Goal: Task Accomplishment & Management: Use online tool/utility

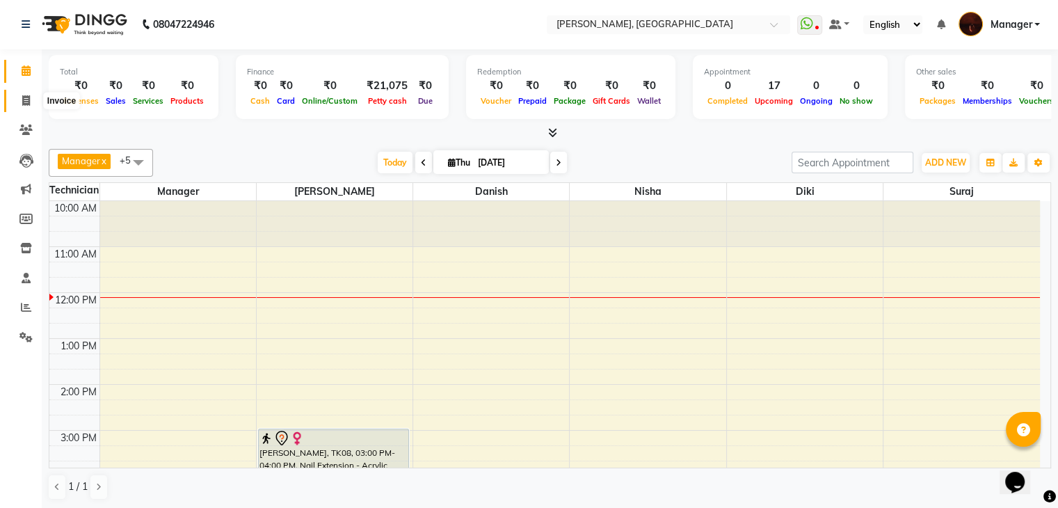
click at [27, 99] on icon at bounding box center [26, 100] width 8 height 10
select select "service"
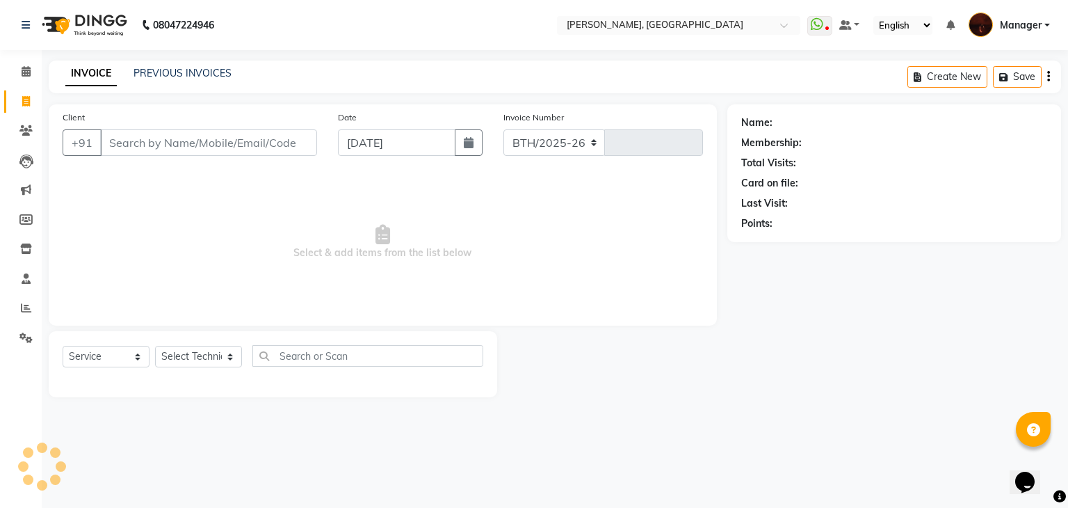
select select "4063"
type input "1809"
click at [151, 150] on input "Client" at bounding box center [208, 142] width 217 height 26
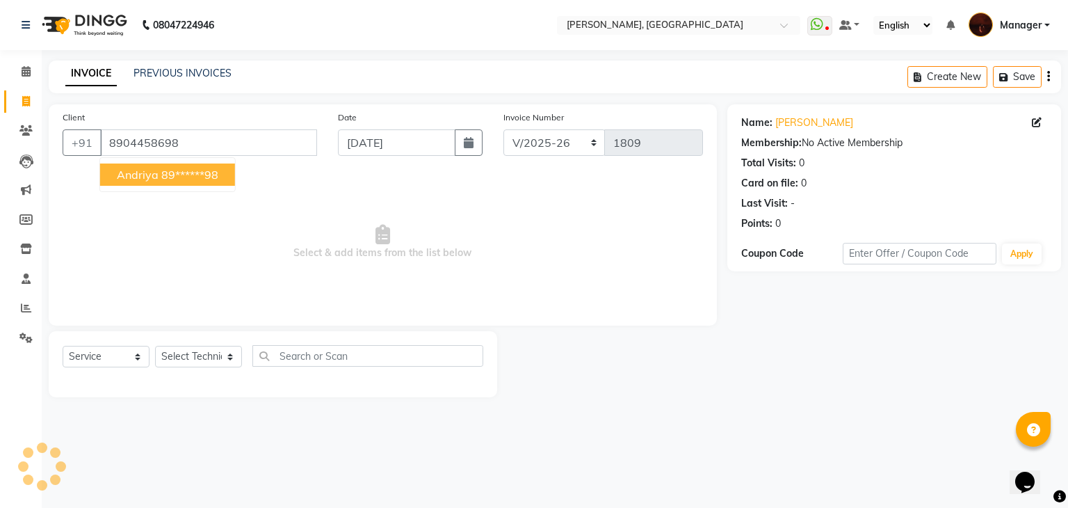
click at [203, 169] on ngb-highlight "89******98" at bounding box center [189, 175] width 57 height 14
type input "89******98"
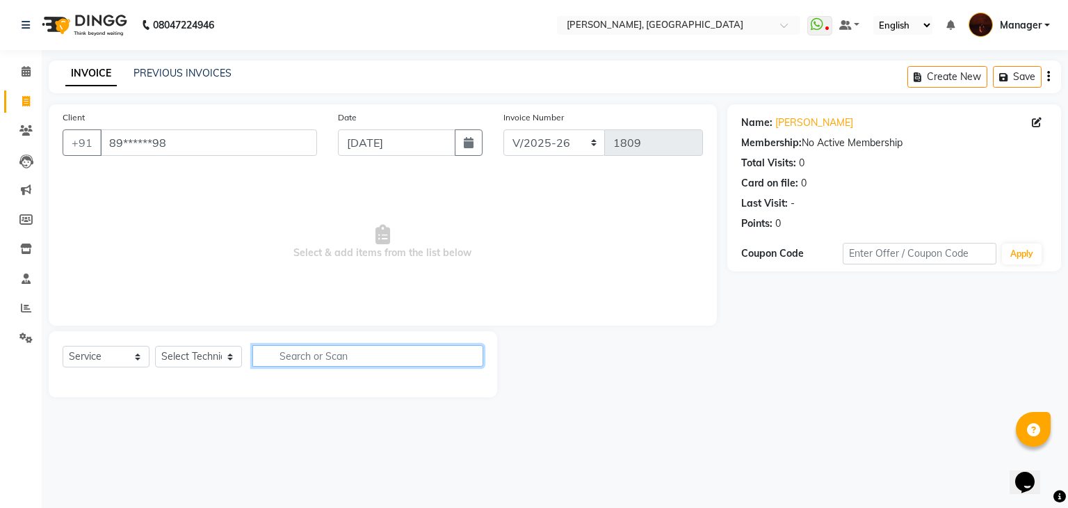
click at [315, 360] on input "text" at bounding box center [367, 356] width 231 height 22
click at [198, 362] on select "Select Technician [PERSON_NAME] Diki [PERSON_NAME] Manager [PERSON_NAME] Pooja …" at bounding box center [198, 357] width 87 height 22
select select "35072"
click at [155, 346] on select "Select Technician [PERSON_NAME] Diki [PERSON_NAME] Manager [PERSON_NAME] Pooja …" at bounding box center [198, 357] width 87 height 22
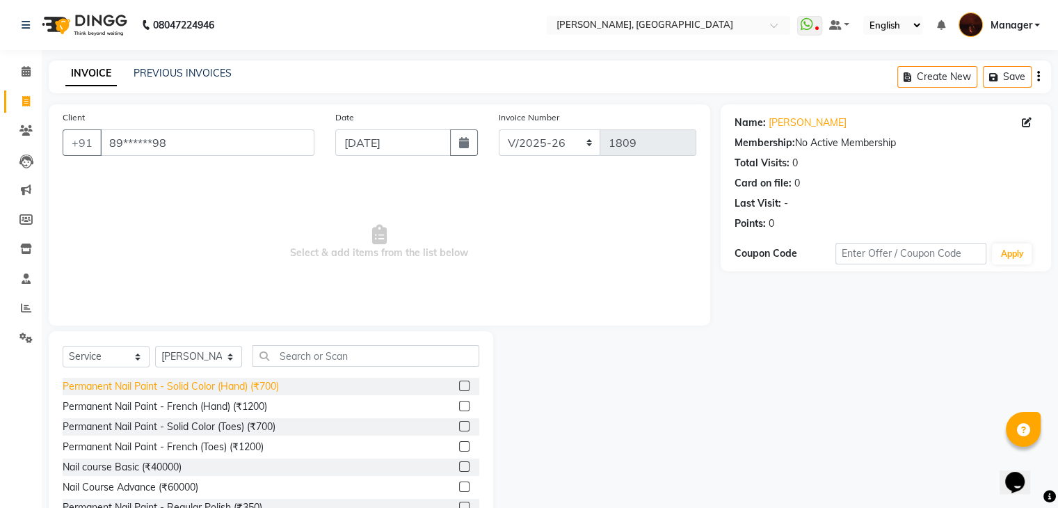
click at [260, 384] on div "Permanent Nail Paint - Solid Color (Hand) (₹700)" at bounding box center [171, 386] width 216 height 15
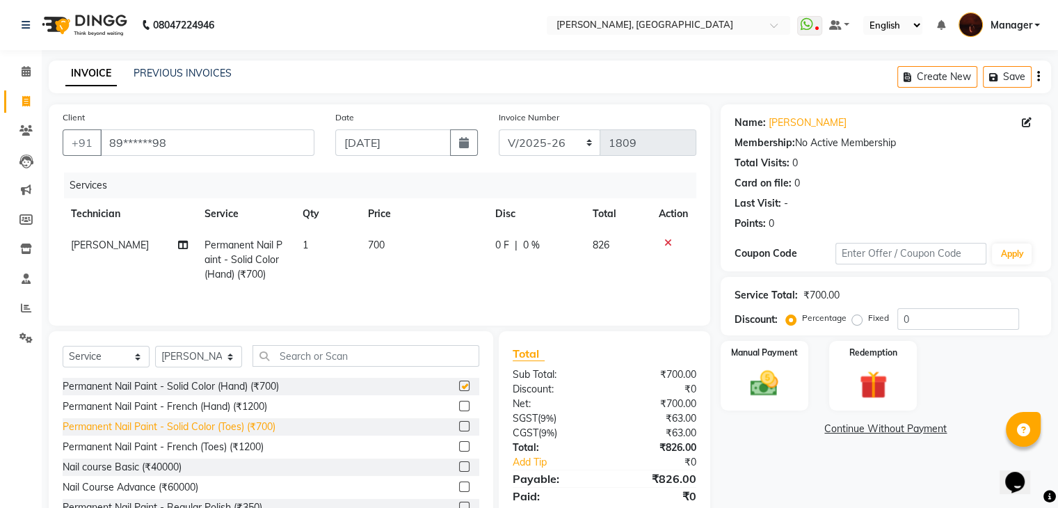
checkbox input "false"
click at [247, 424] on div "Permanent Nail Paint - Solid Color (Toes) (₹700)" at bounding box center [169, 426] width 213 height 15
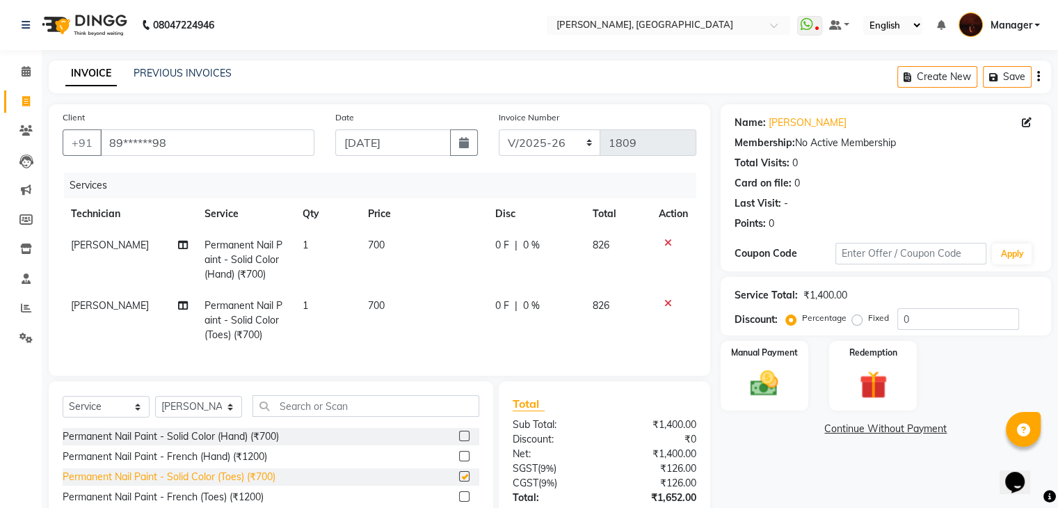
checkbox input "false"
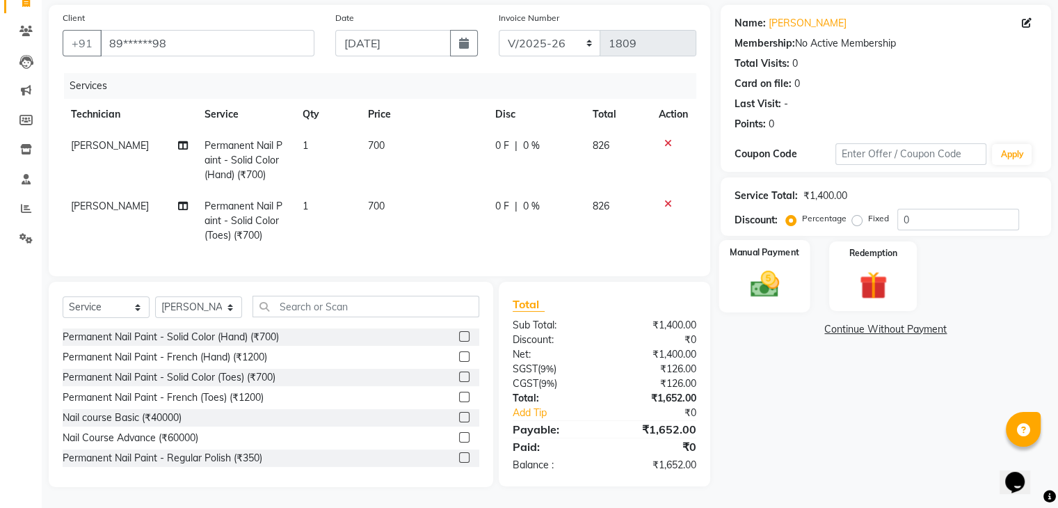
click at [757, 274] on img at bounding box center [764, 284] width 47 height 33
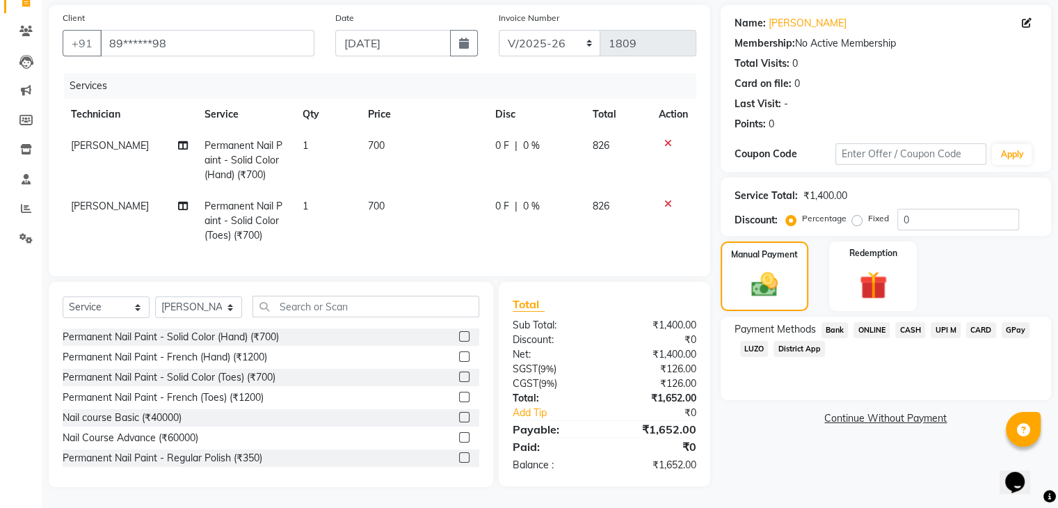
click at [878, 322] on span "ONLINE" at bounding box center [871, 330] width 36 height 16
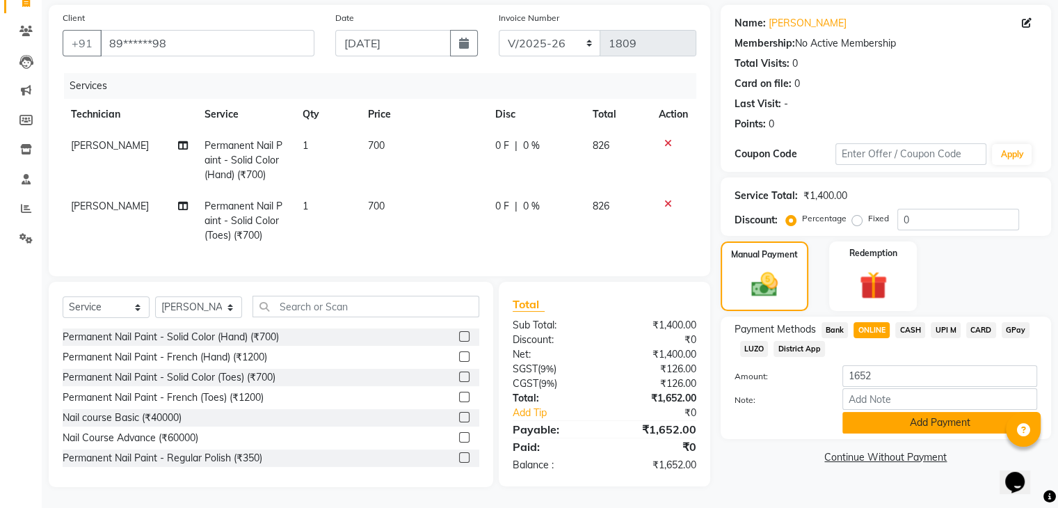
click at [890, 421] on button "Add Payment" at bounding box center [939, 423] width 195 height 22
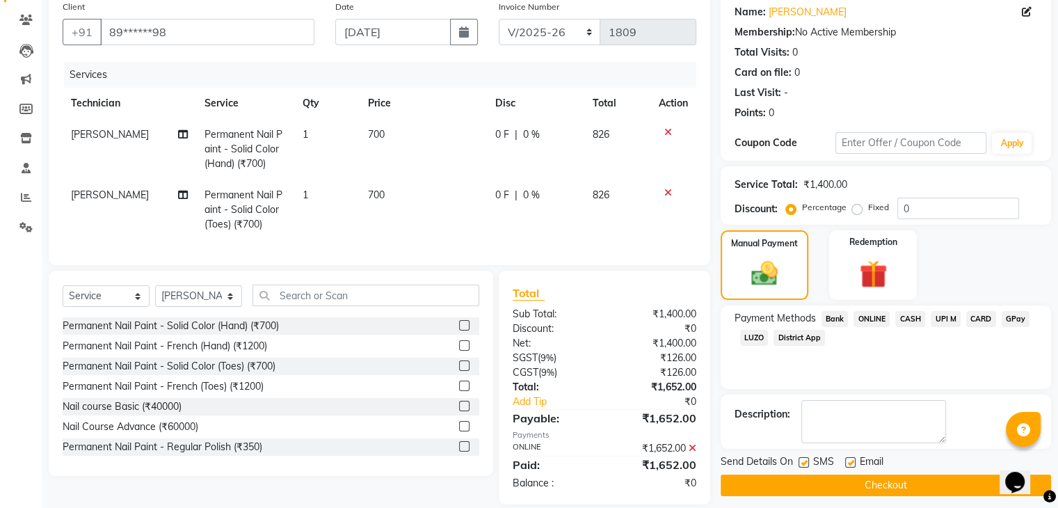
scroll to position [139, 0]
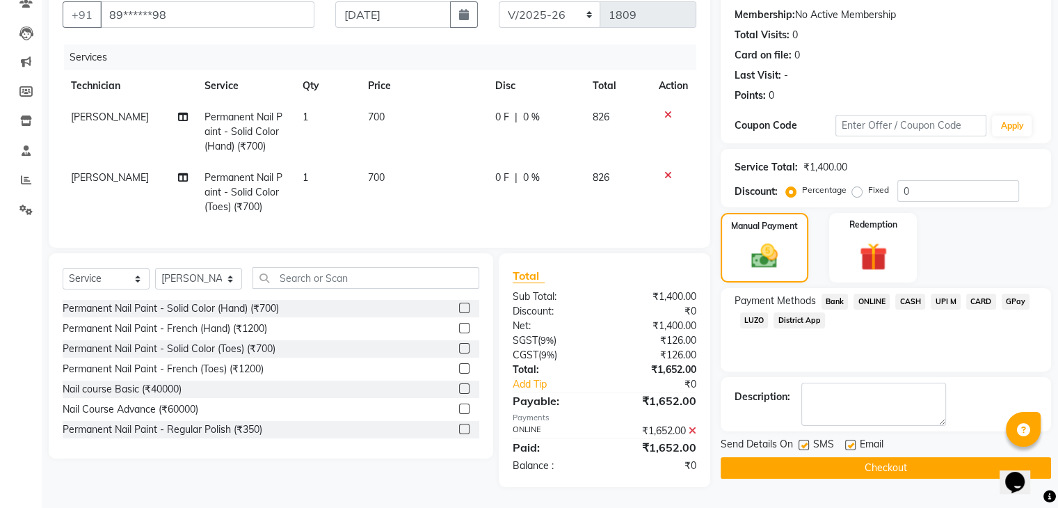
click at [865, 457] on button "Checkout" at bounding box center [885, 468] width 330 height 22
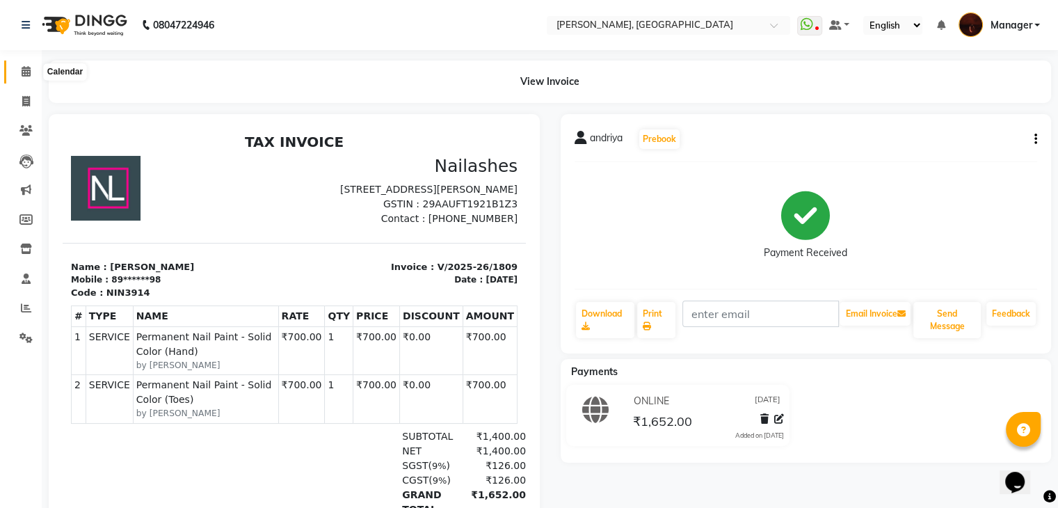
click at [26, 74] on icon at bounding box center [26, 71] width 9 height 10
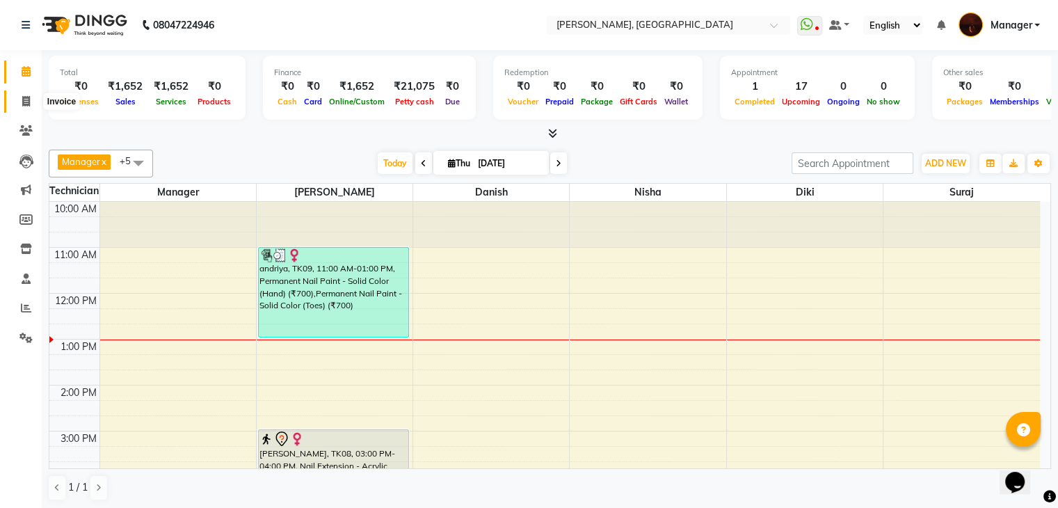
click at [25, 96] on icon at bounding box center [26, 101] width 8 height 10
select select "service"
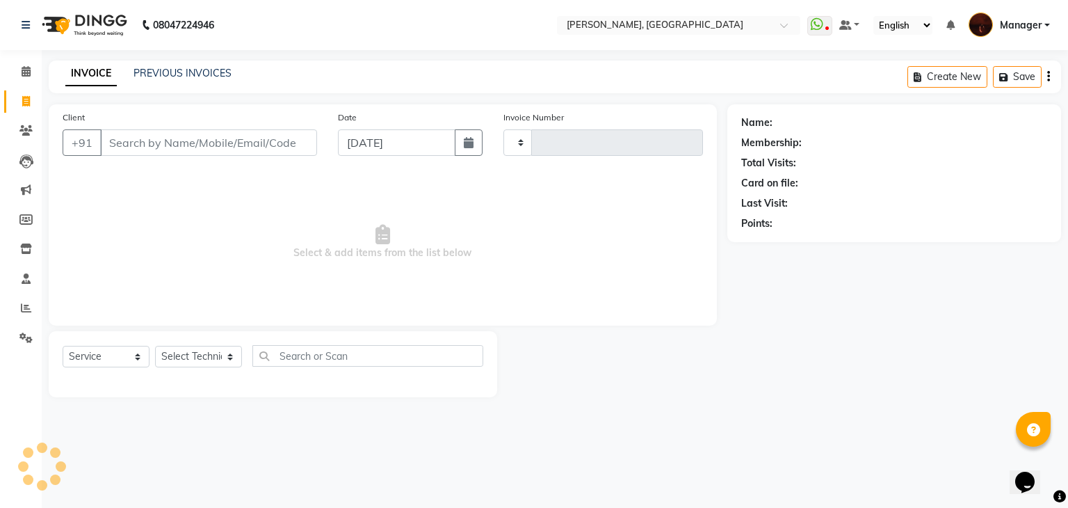
type input "1810"
select select "4063"
click at [134, 140] on input "Client" at bounding box center [208, 142] width 217 height 26
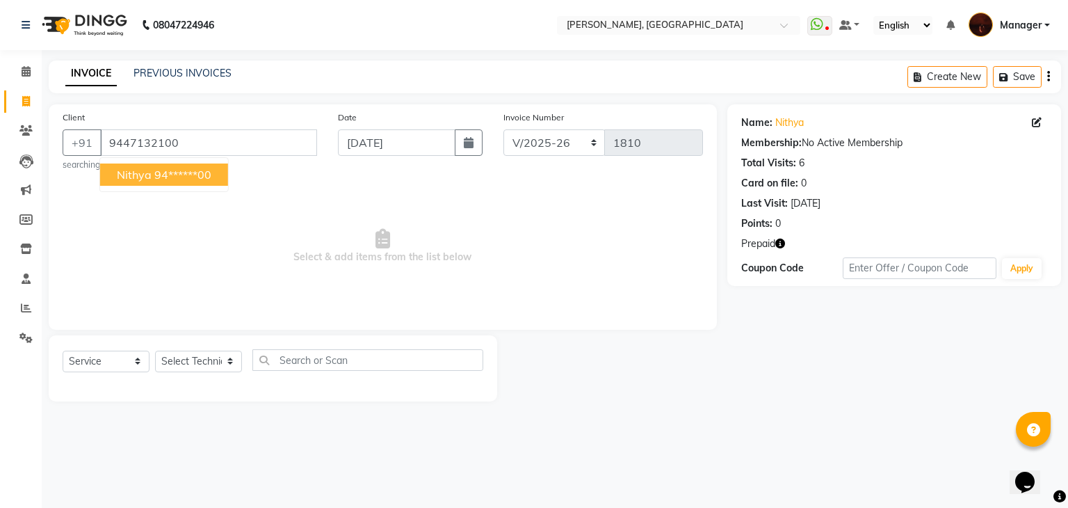
click at [120, 170] on span "nithya" at bounding box center [134, 175] width 35 height 14
type input "94******00"
click at [783, 243] on icon "button" at bounding box center [780, 244] width 10 height 10
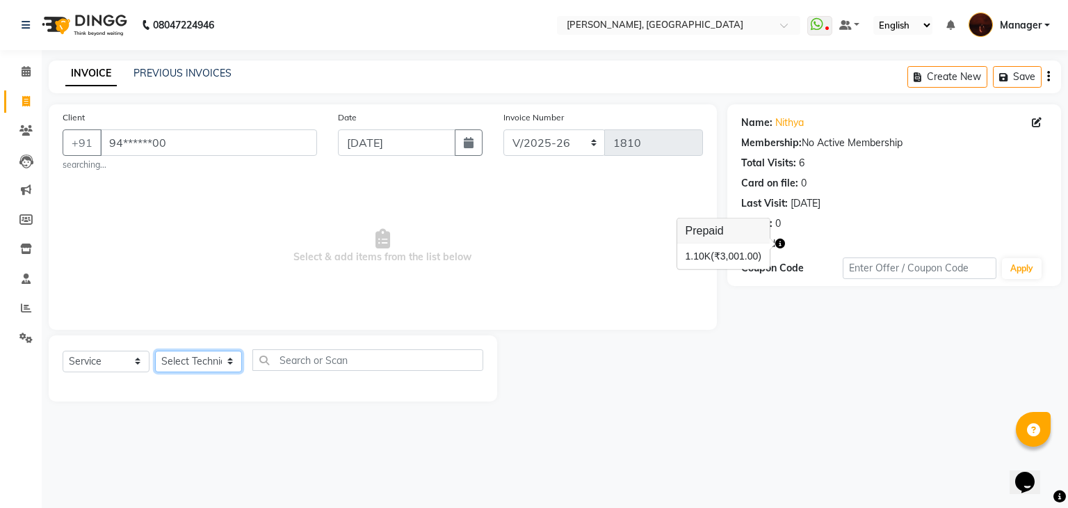
click at [172, 363] on select "Select Technician [PERSON_NAME] Diki [PERSON_NAME] Manager [PERSON_NAME] Pooja …" at bounding box center [198, 362] width 87 height 22
select select "83655"
click at [155, 351] on select "Select Technician [PERSON_NAME] Diki [PERSON_NAME] Manager [PERSON_NAME] Pooja …" at bounding box center [198, 362] width 87 height 22
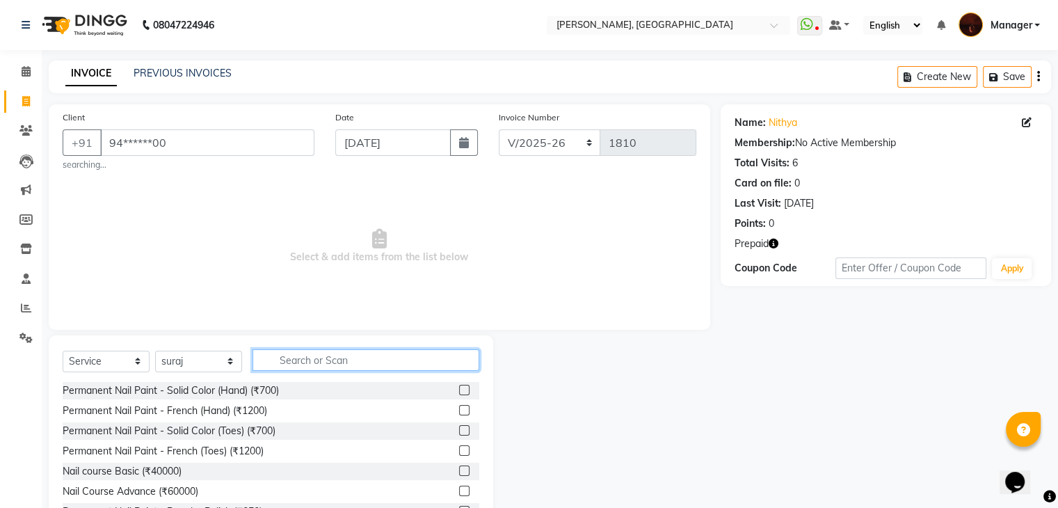
click at [353, 360] on input "text" at bounding box center [365, 360] width 227 height 22
click at [322, 354] on input "re" at bounding box center [355, 360] width 207 height 22
type input "r"
type input "a"
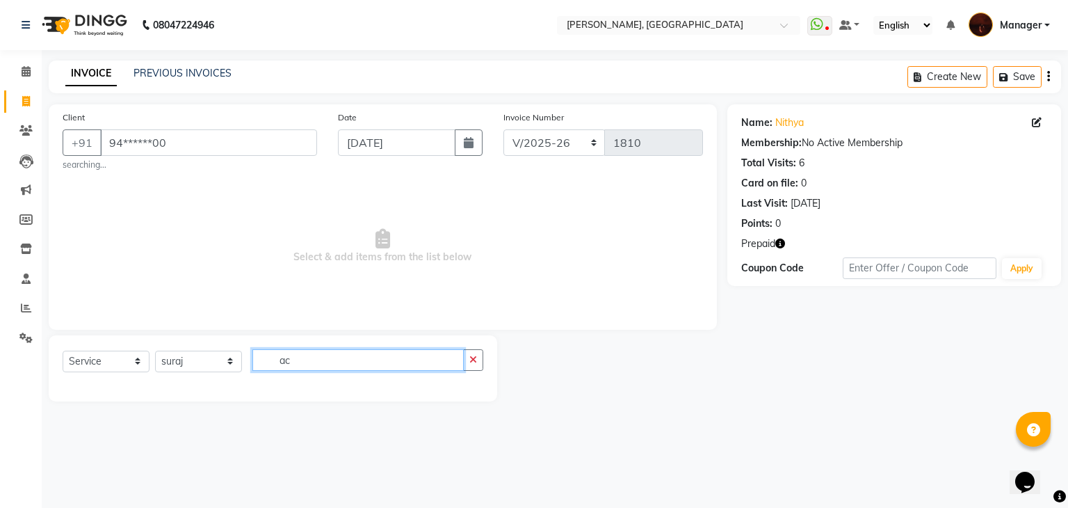
type input "a"
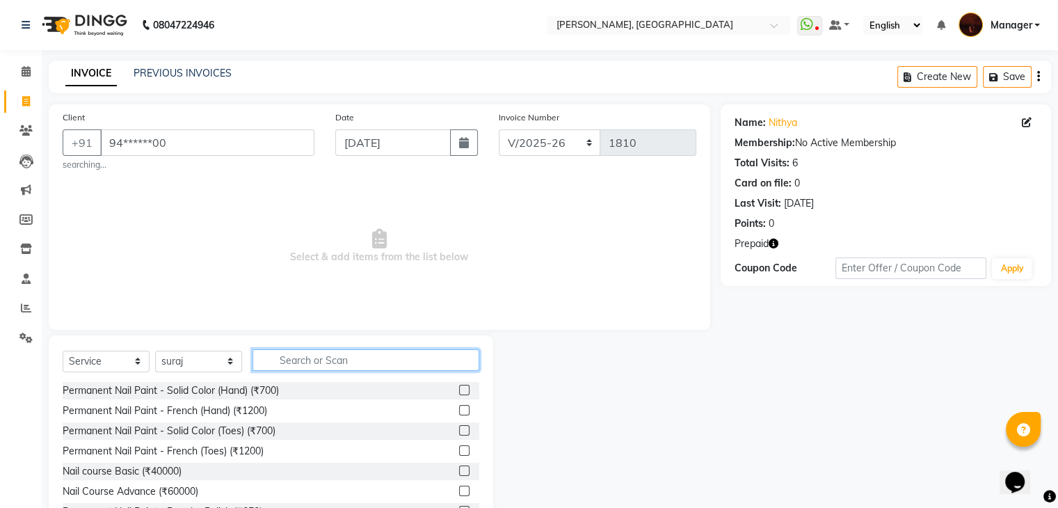
click at [287, 364] on input "text" at bounding box center [365, 360] width 227 height 22
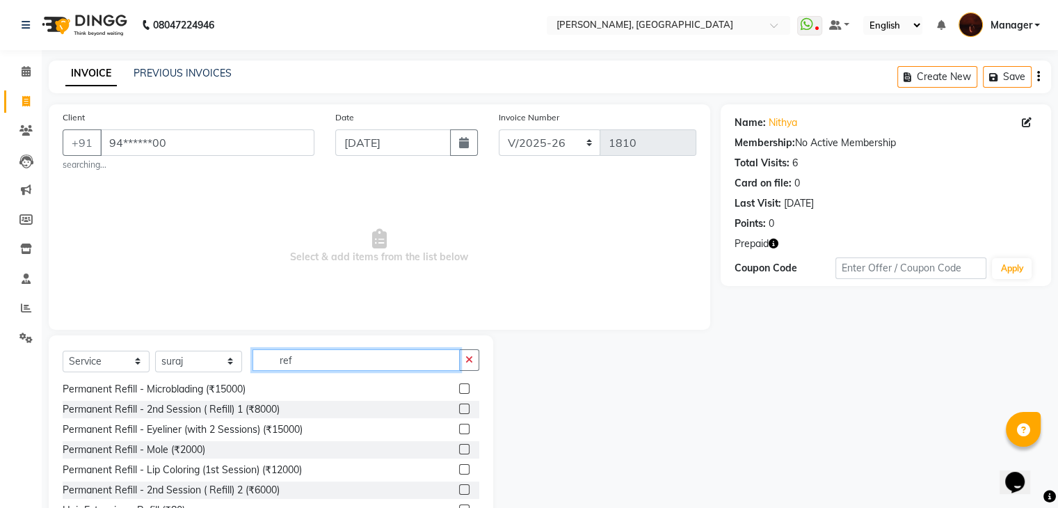
click at [323, 361] on input "ref" at bounding box center [355, 360] width 207 height 22
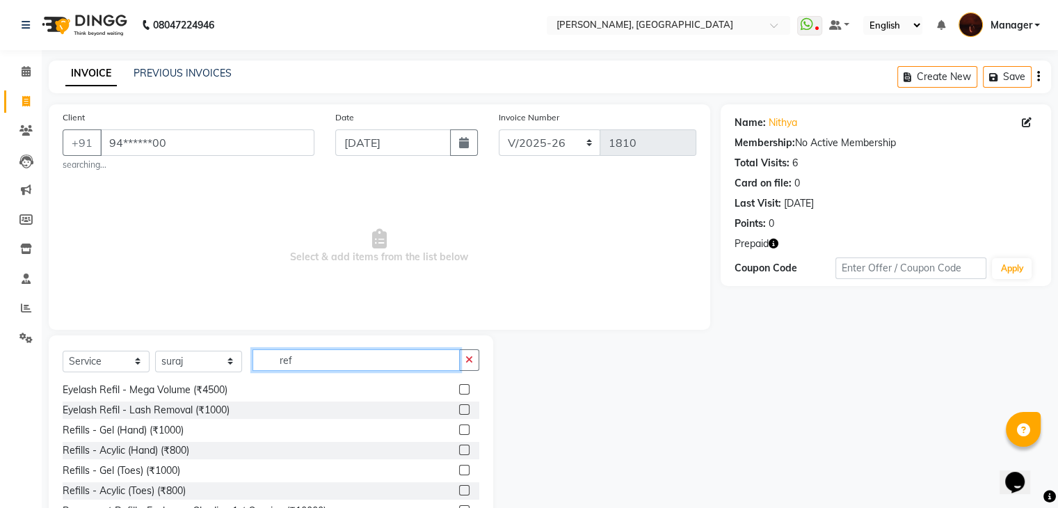
scroll to position [60, 0]
type input "ref"
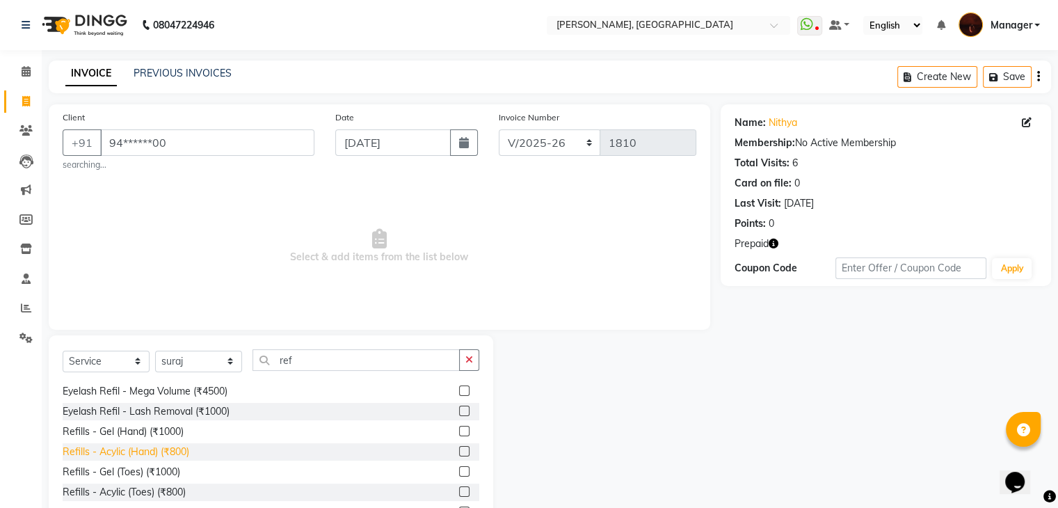
click at [142, 452] on div "Refills - Acylic (Hand) (₹800)" at bounding box center [126, 451] width 127 height 15
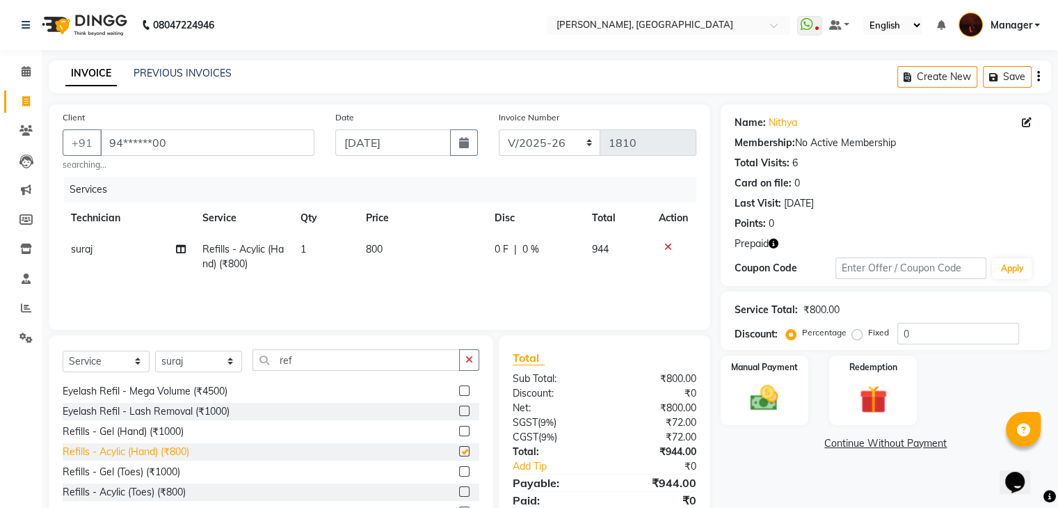
checkbox input "false"
click at [473, 360] on button "button" at bounding box center [469, 360] width 20 height 22
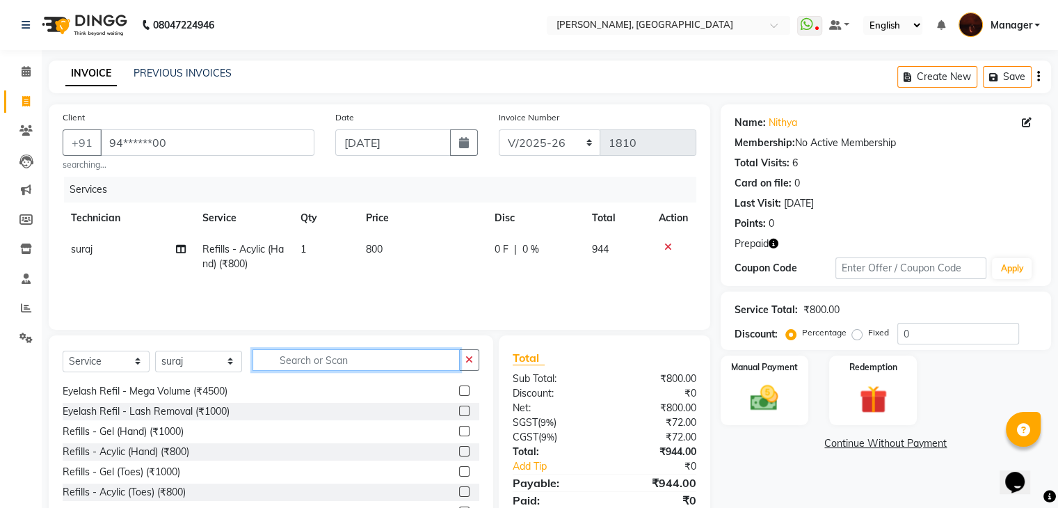
scroll to position [463, 0]
click at [444, 360] on input "text" at bounding box center [365, 360] width 227 height 22
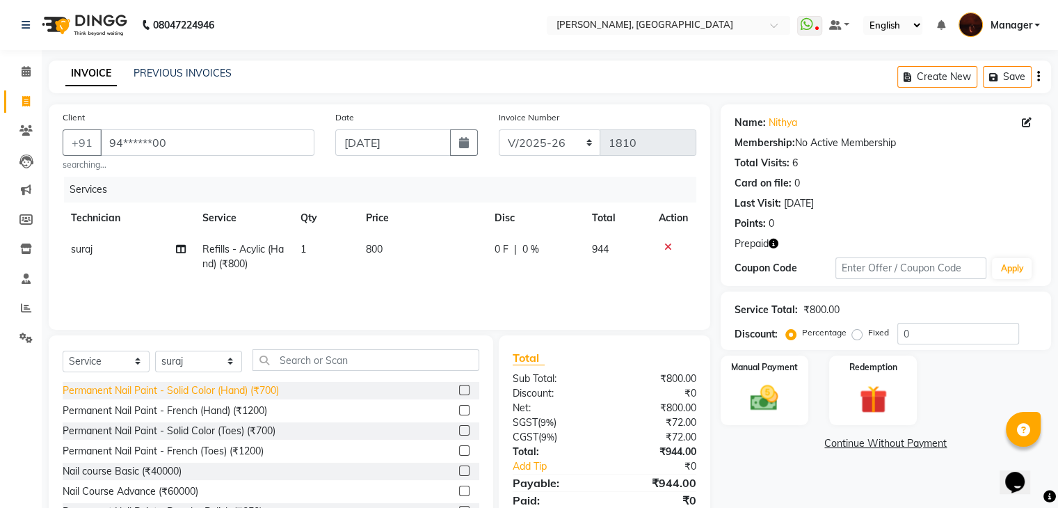
click at [226, 393] on div "Permanent Nail Paint - Solid Color (Hand) (₹700)" at bounding box center [171, 390] width 216 height 15
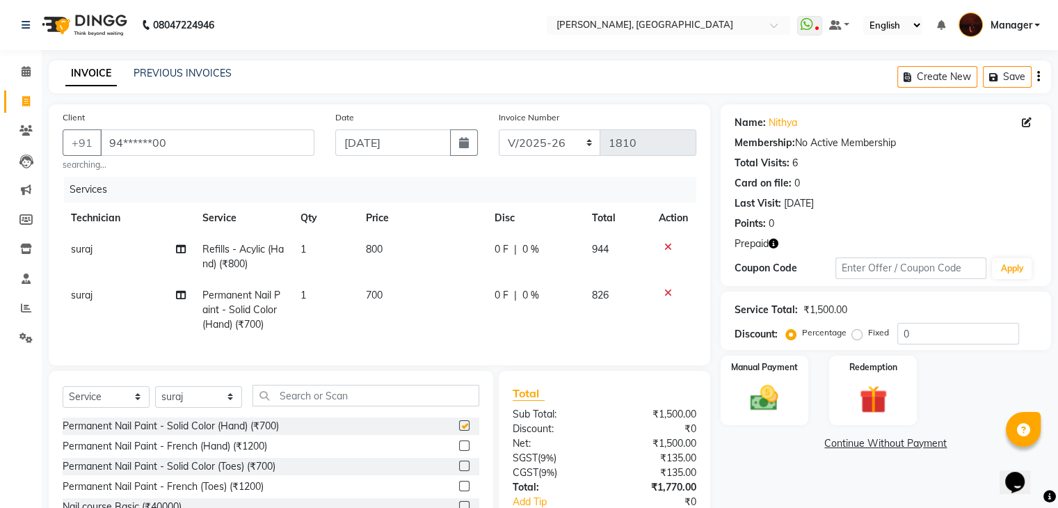
checkbox input "false"
click at [307, 401] on input "text" at bounding box center [365, 396] width 227 height 22
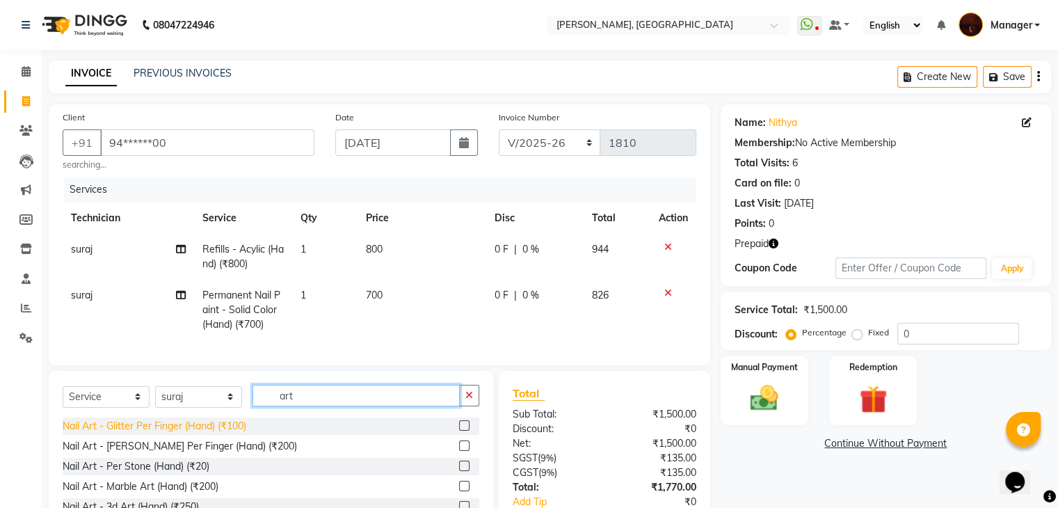
type input "art"
click at [198, 433] on div "Nail Art - Glitter Per Finger (Hand) (₹100)" at bounding box center [155, 426] width 184 height 15
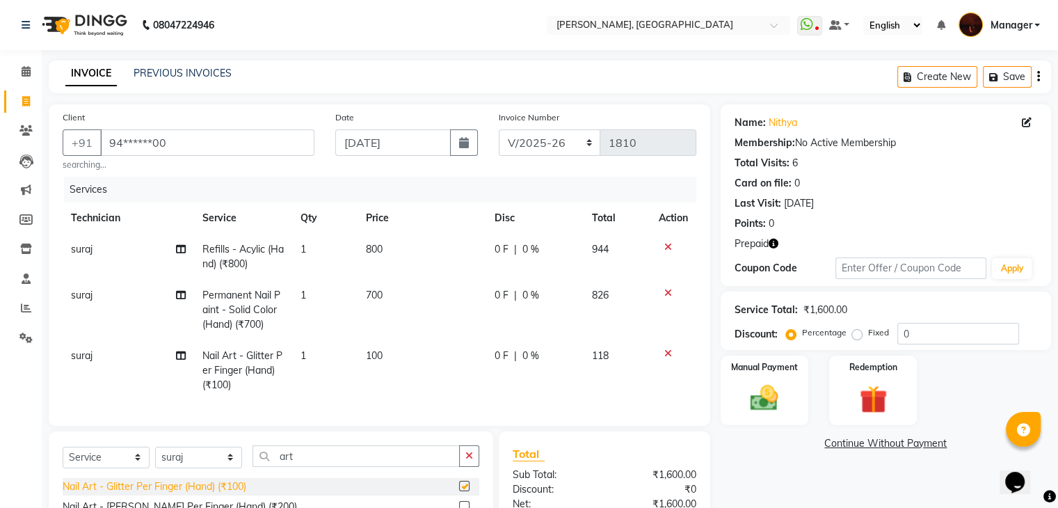
checkbox input "false"
click at [305, 360] on span "1" at bounding box center [303, 355] width 6 height 13
select select "83655"
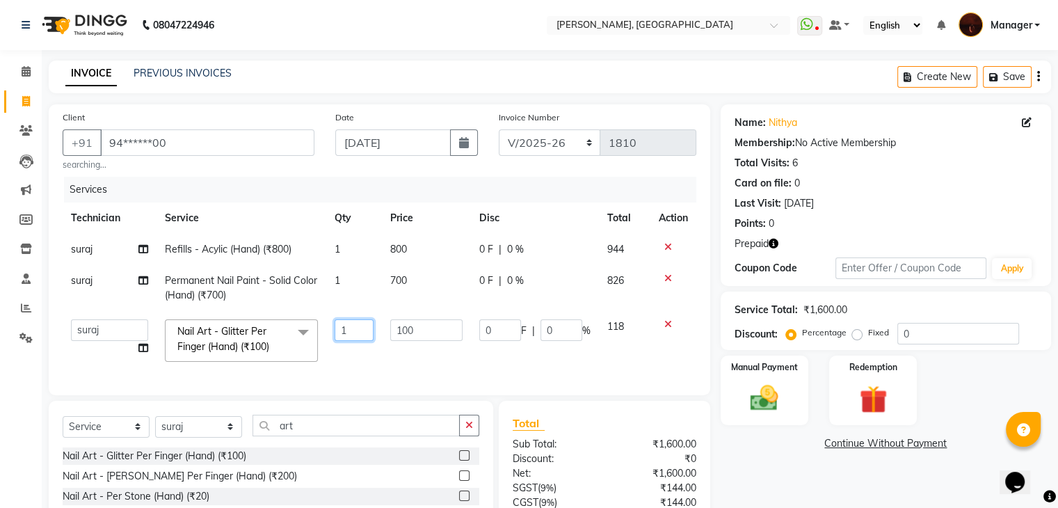
click at [350, 327] on input "1" at bounding box center [355, 330] width 40 height 22
type input "2"
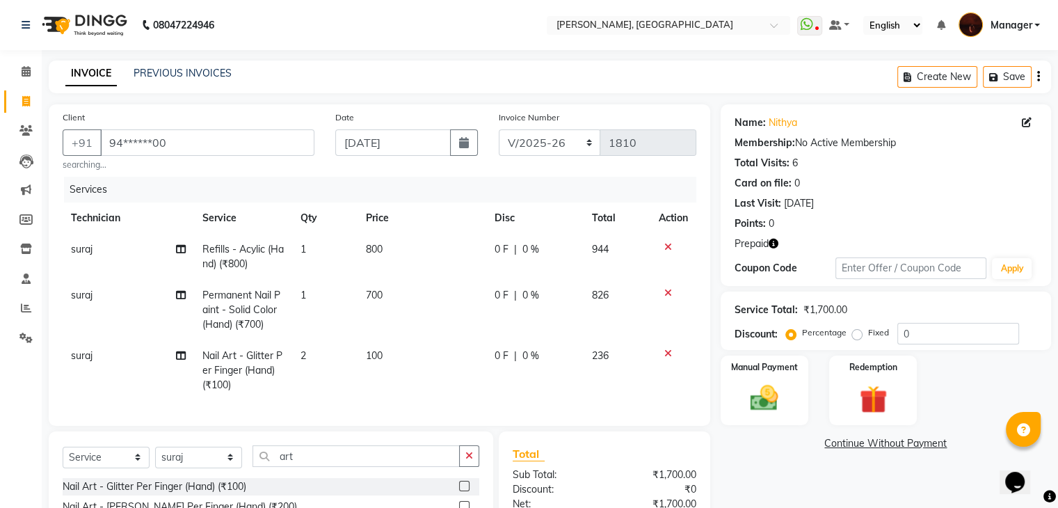
click at [383, 351] on td "100" at bounding box center [421, 370] width 128 height 61
select select "83655"
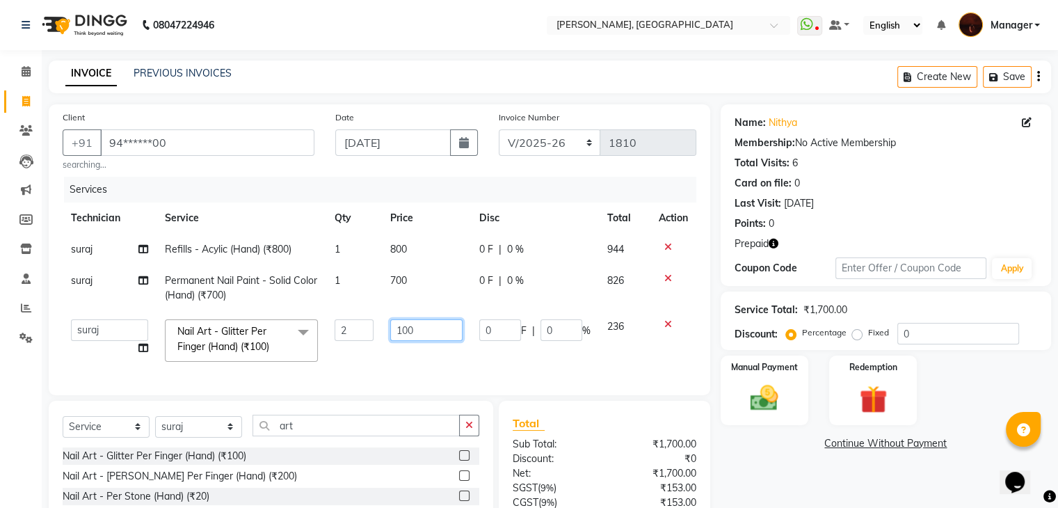
click at [420, 332] on input "100" at bounding box center [426, 330] width 72 height 22
type input "1"
type input "150"
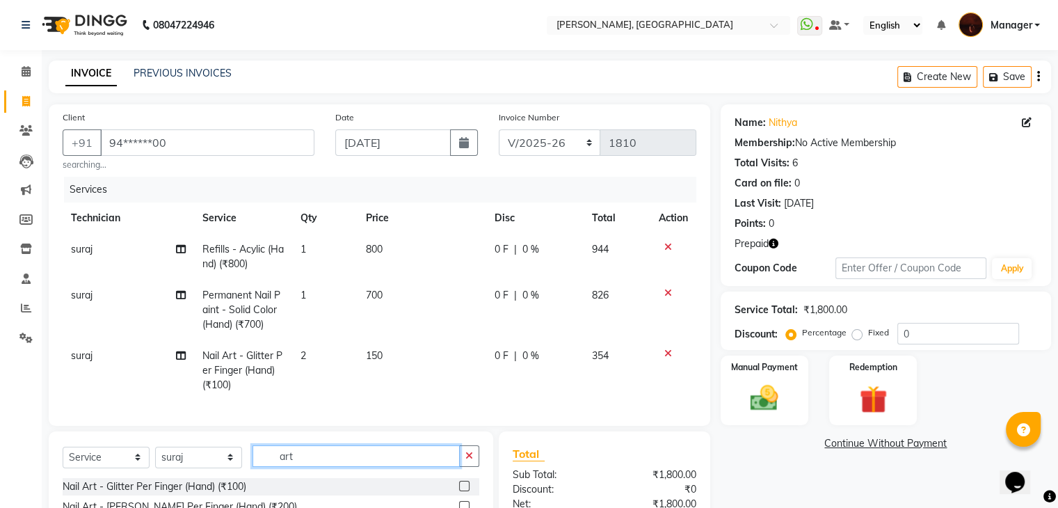
click at [331, 465] on input "art" at bounding box center [355, 456] width 207 height 22
type input "a"
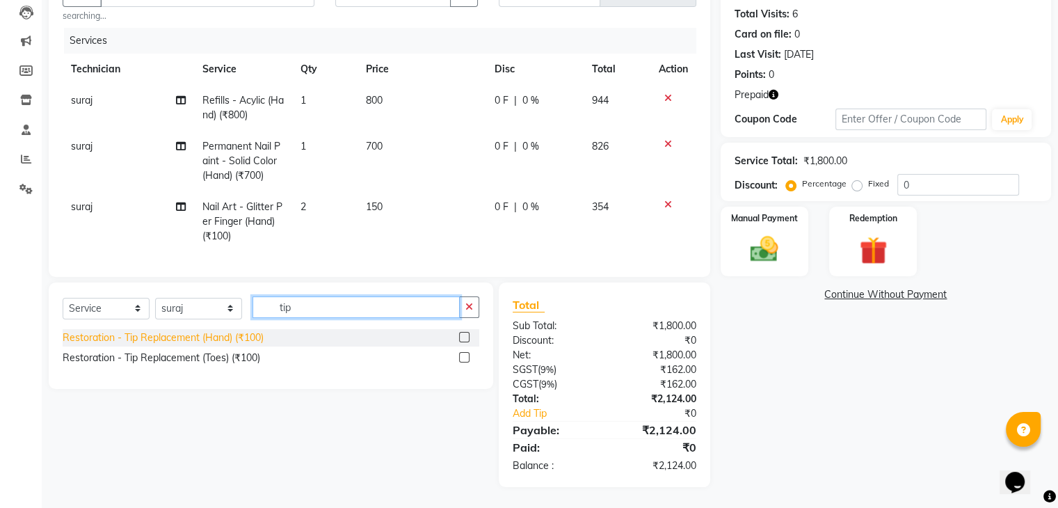
type input "tip"
click at [242, 337] on div "Restoration - Tip Replacement (Hand) (₹100)" at bounding box center [163, 337] width 201 height 15
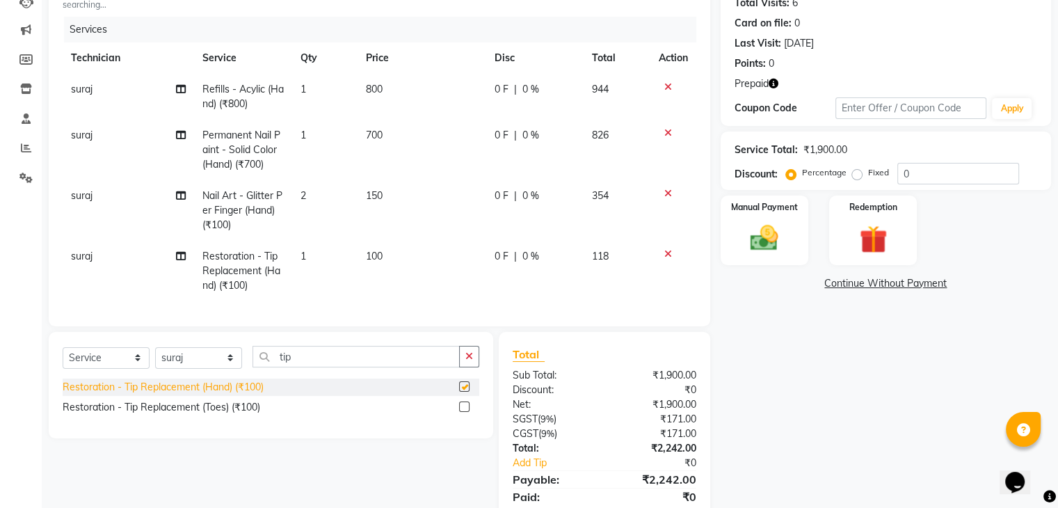
checkbox input "false"
click at [468, 367] on button "button" at bounding box center [469, 357] width 20 height 22
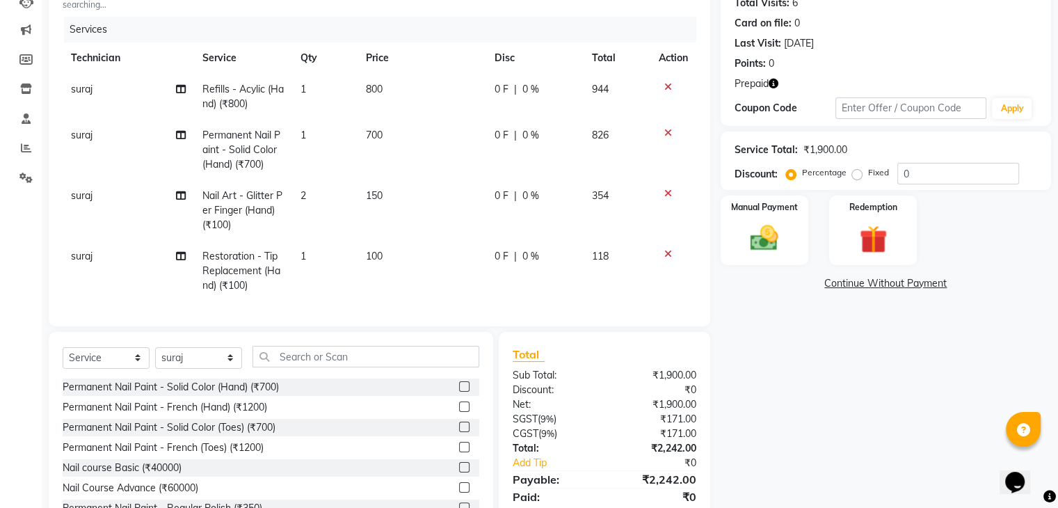
click at [307, 255] on td "1" at bounding box center [324, 271] width 65 height 61
select select "83655"
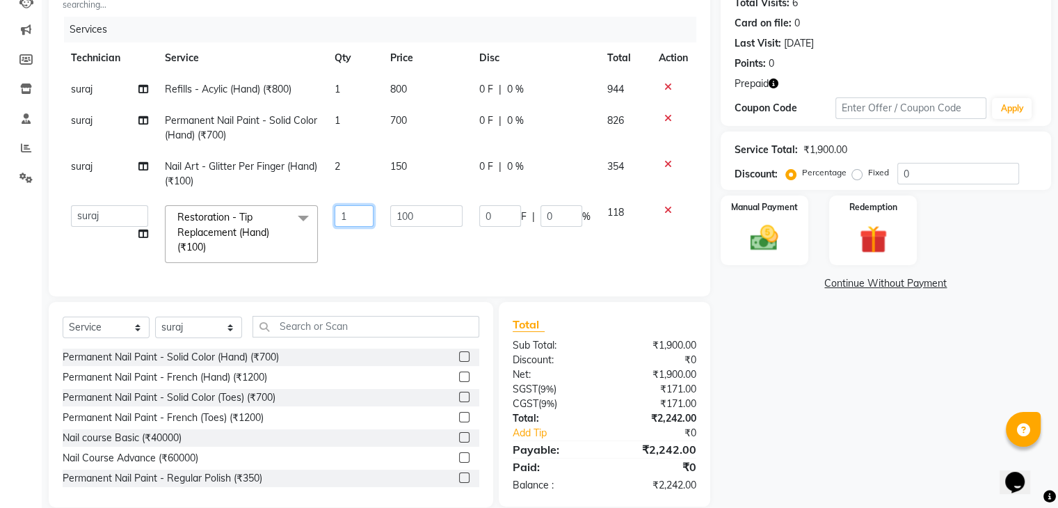
click at [355, 220] on input "1" at bounding box center [355, 216] width 40 height 22
type input "2"
click at [458, 332] on div "Client +91 94******00 searching... Date [DATE] Invoice Number BTH/2025-26 RED/2…" at bounding box center [379, 225] width 682 height 563
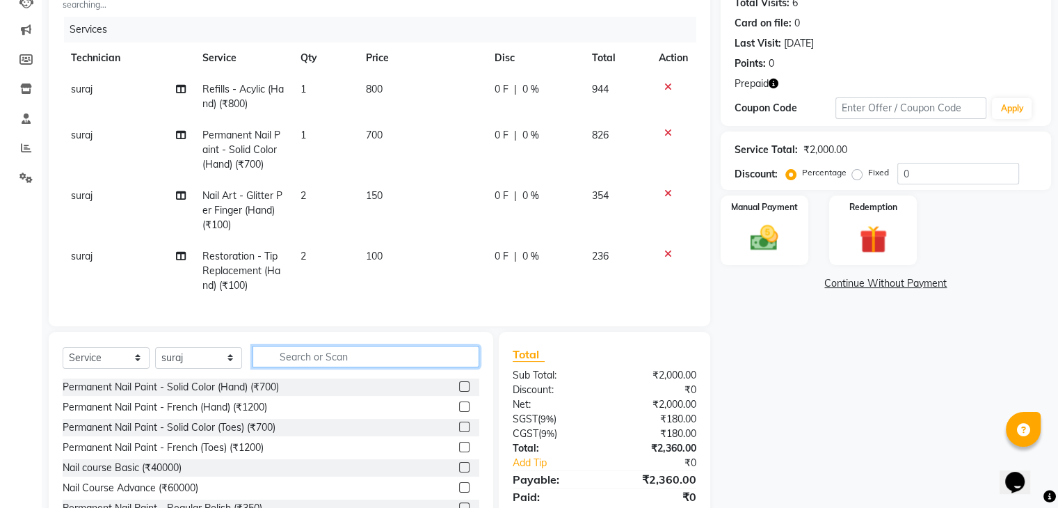
scroll to position [221, 0]
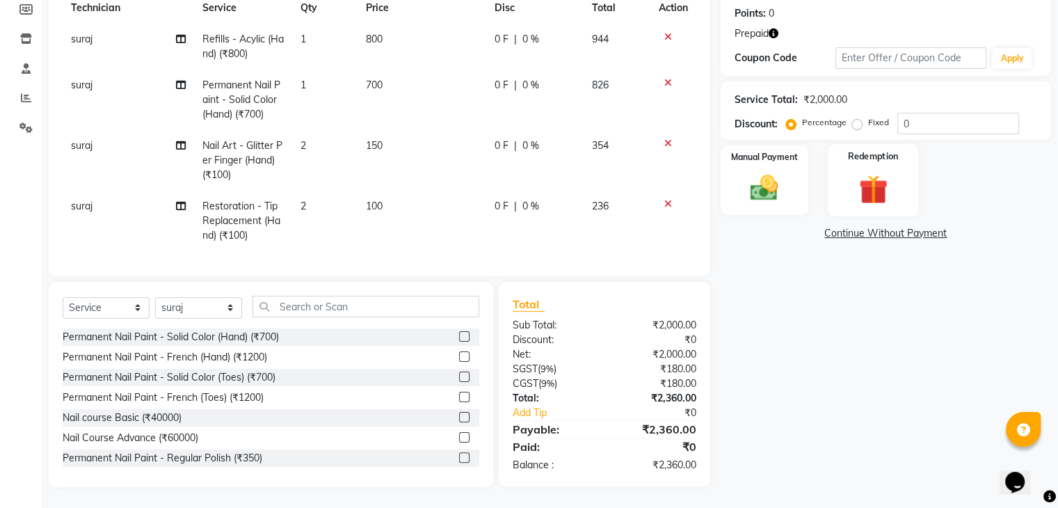
click at [864, 154] on div "Redemption" at bounding box center [872, 180] width 91 height 72
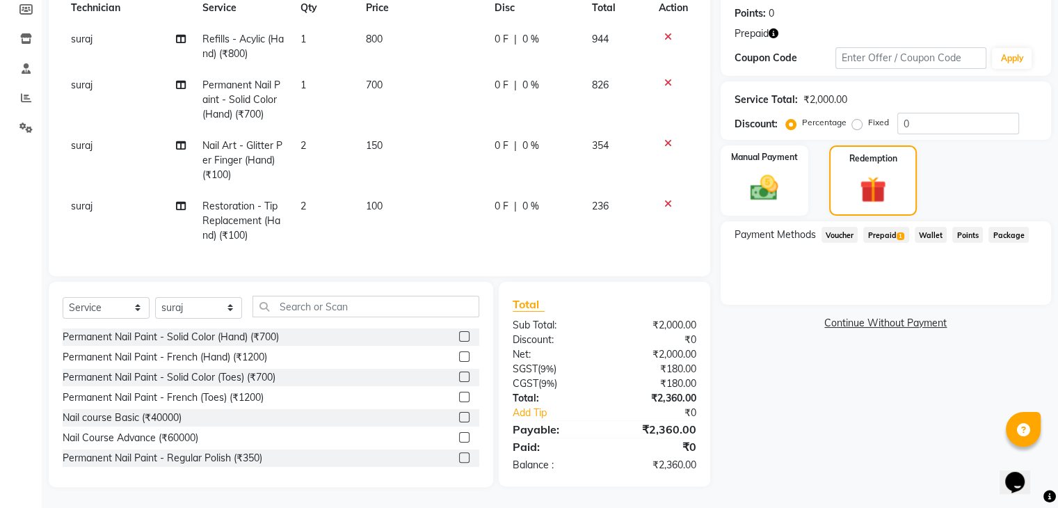
click at [879, 227] on span "Prepaid 1" at bounding box center [885, 235] width 45 height 16
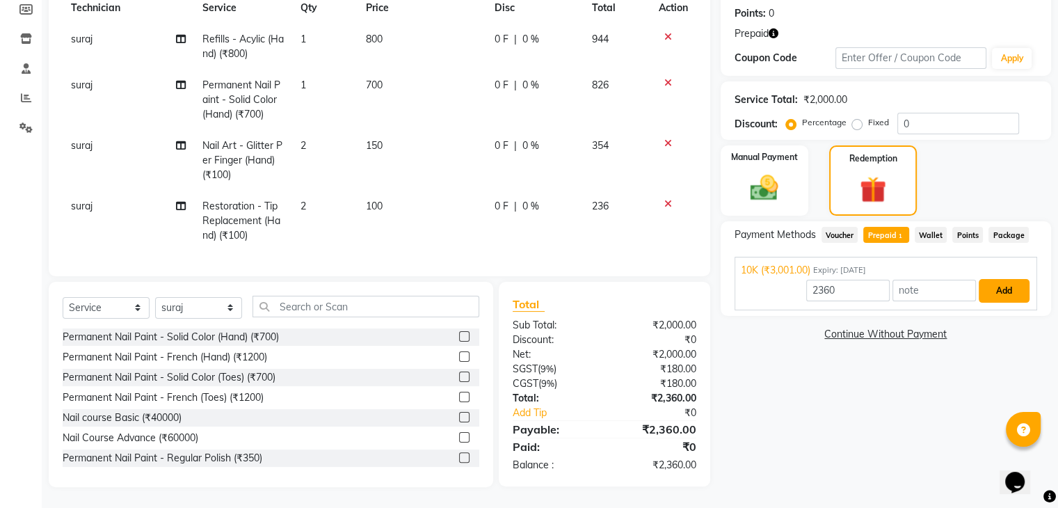
click at [1004, 284] on button "Add" at bounding box center [1003, 291] width 51 height 24
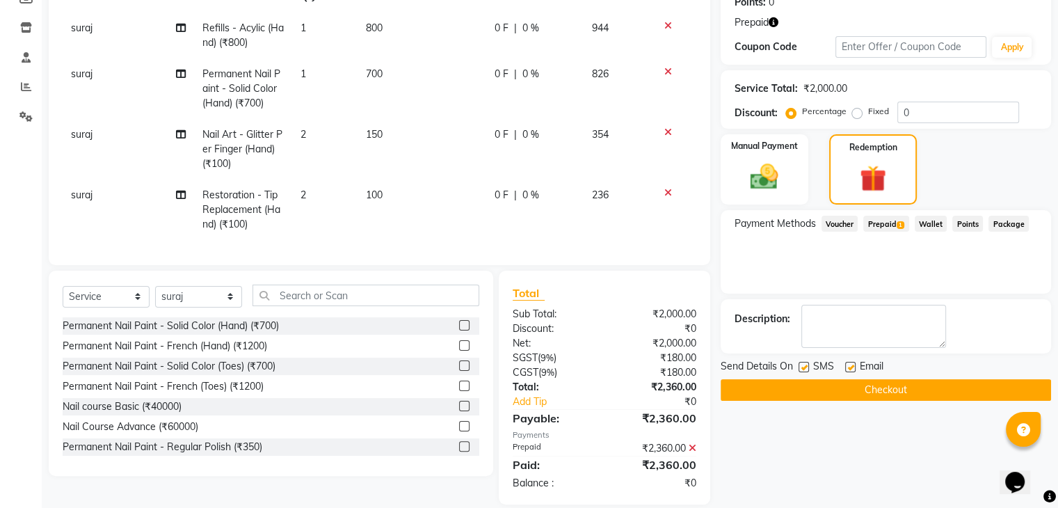
scroll to position [250, 0]
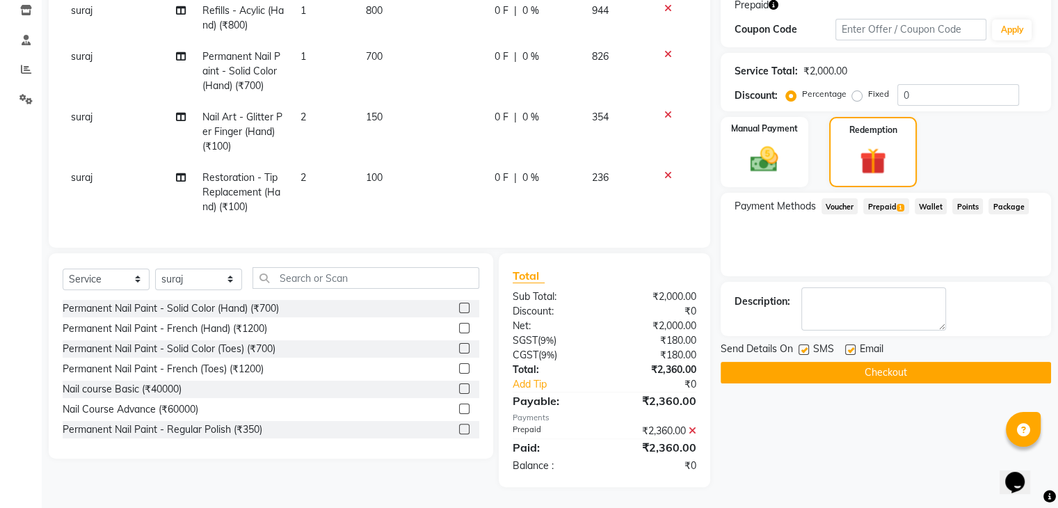
click at [828, 362] on button "Checkout" at bounding box center [885, 373] width 330 height 22
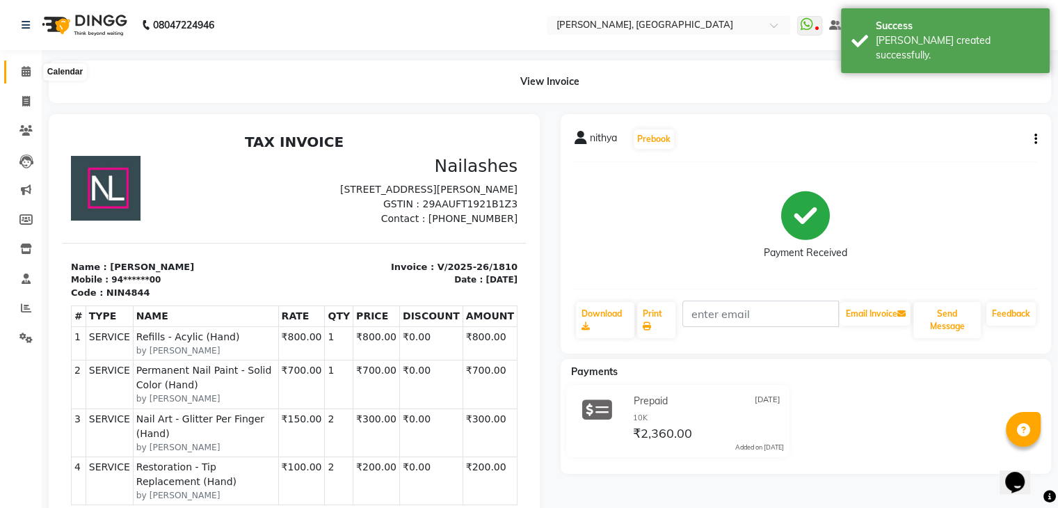
click at [22, 70] on icon at bounding box center [26, 71] width 9 height 10
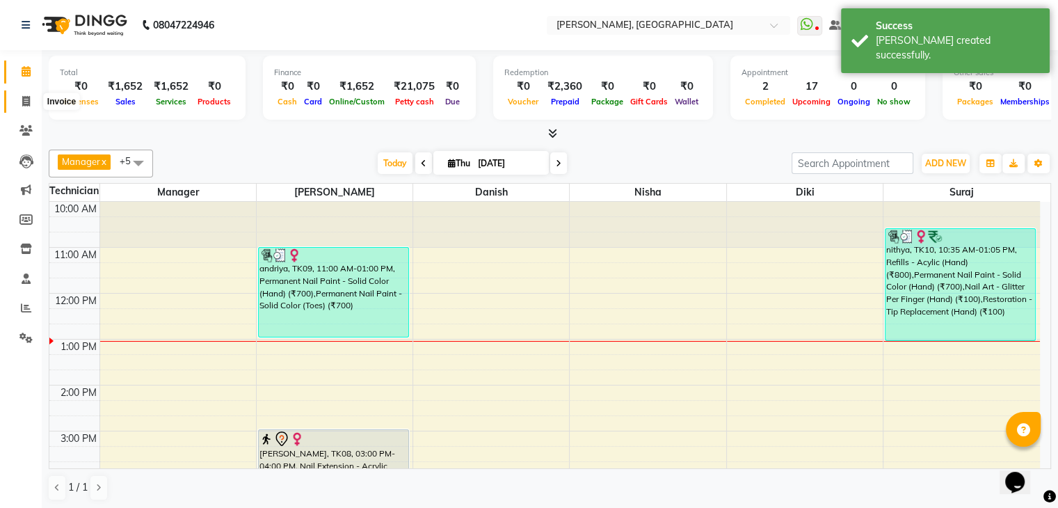
click at [23, 103] on icon at bounding box center [26, 101] width 8 height 10
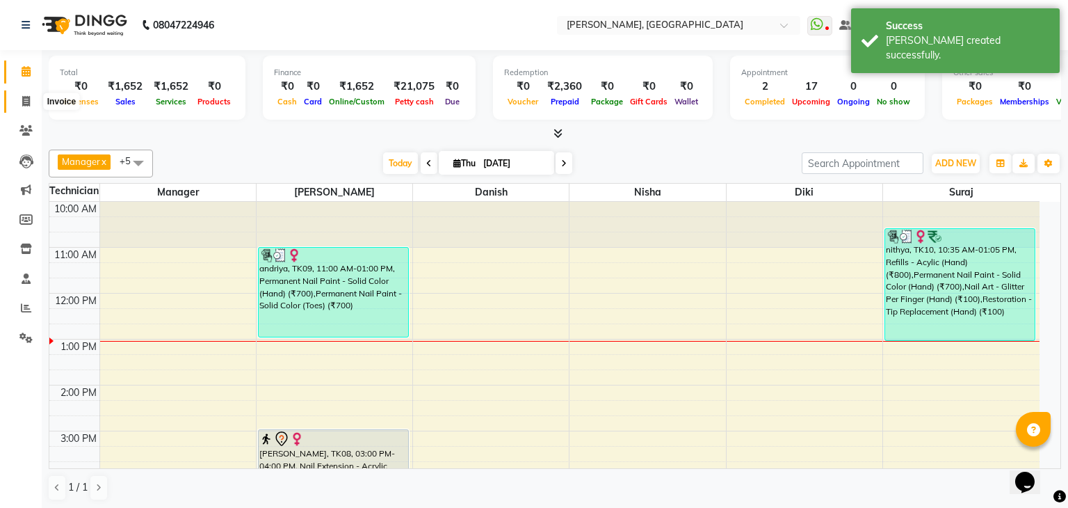
select select "4063"
select select "service"
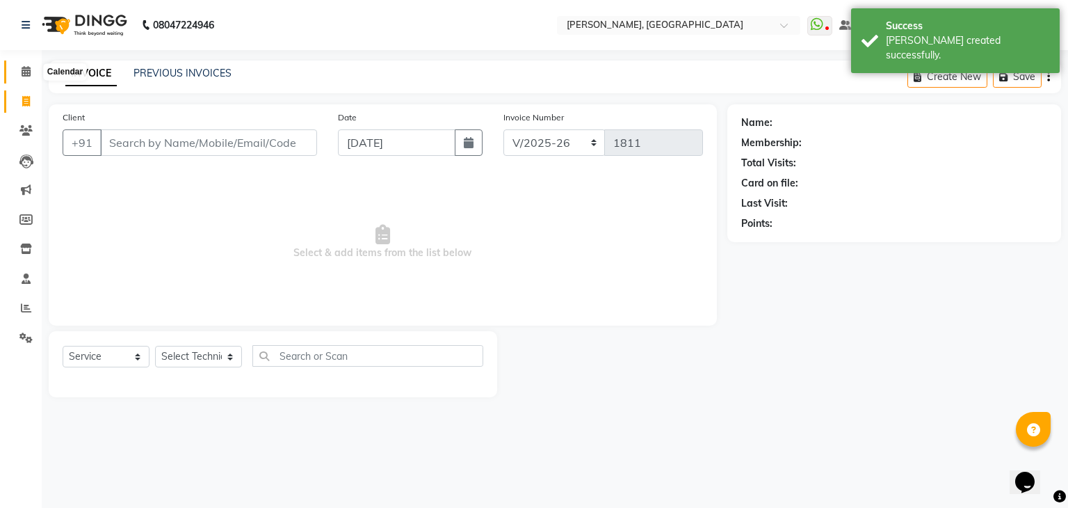
click at [24, 76] on icon at bounding box center [26, 71] width 9 height 10
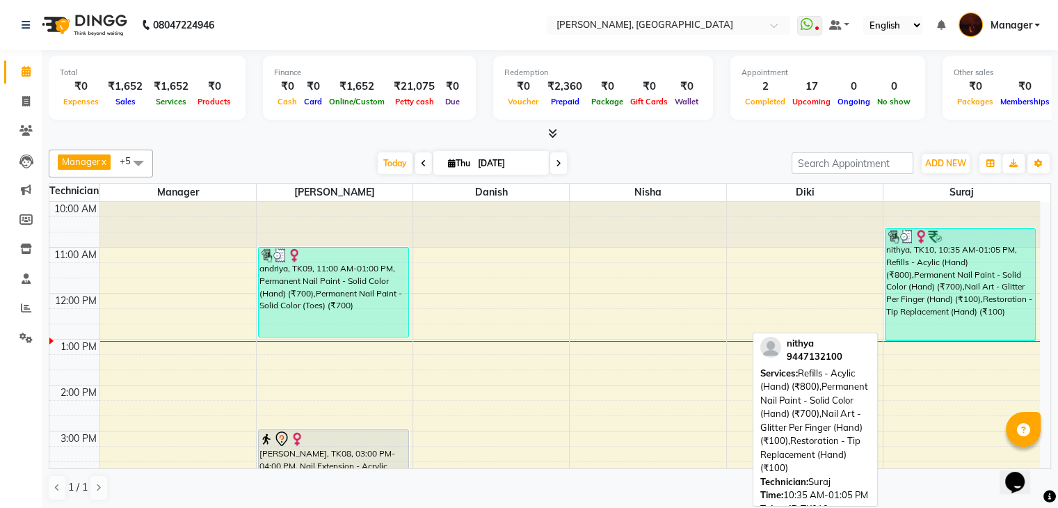
click at [903, 296] on div "nithya, TK10, 10:35 AM-01:05 PM, Refills - Acylic (Hand) (₹800),Permanent Nail …" at bounding box center [960, 284] width 150 height 111
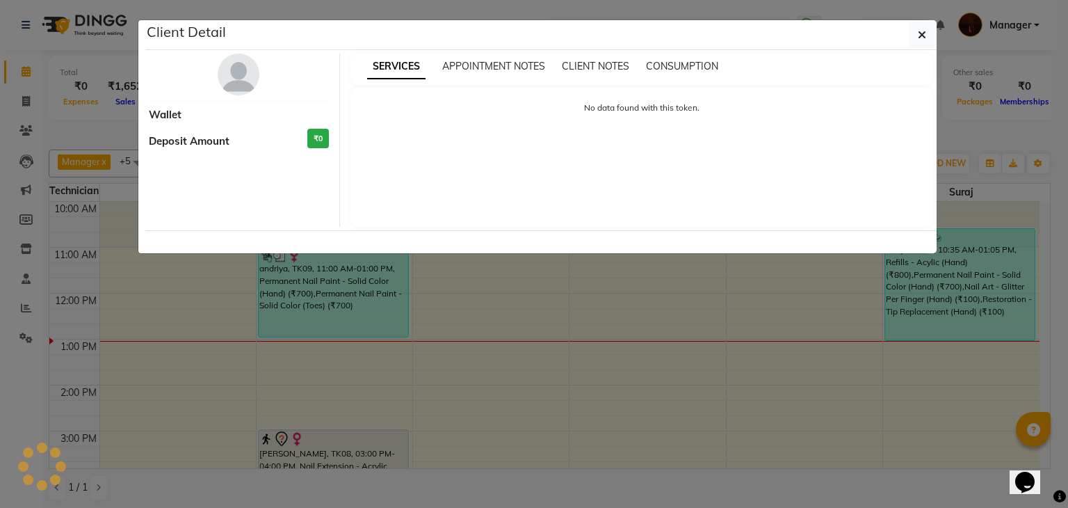
select select "3"
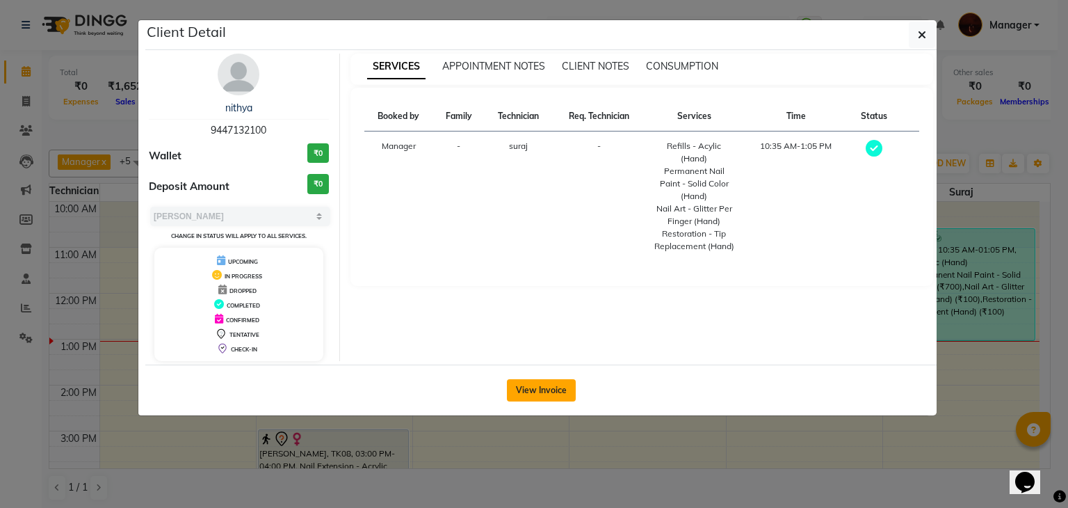
click at [554, 388] on button "View Invoice" at bounding box center [541, 390] width 69 height 22
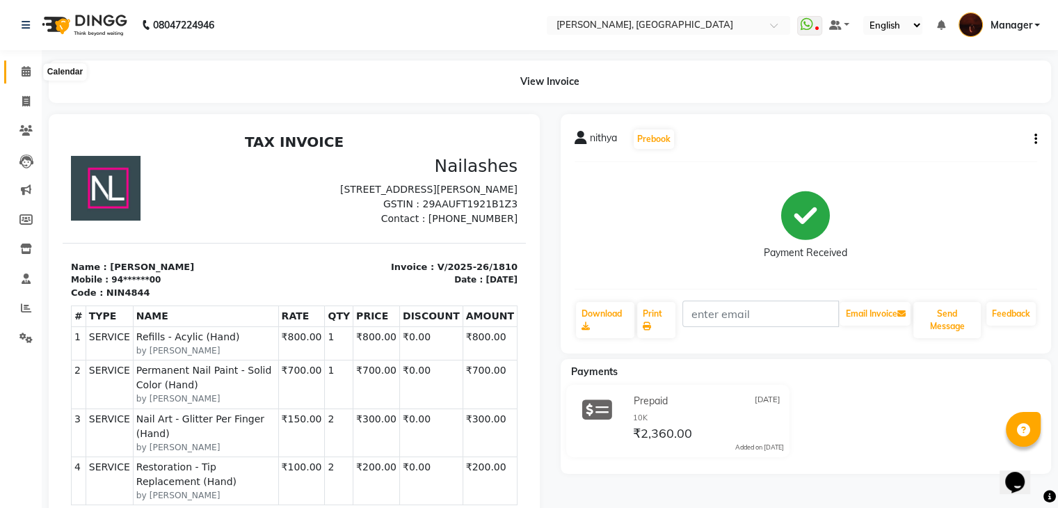
click at [26, 71] on icon at bounding box center [26, 71] width 9 height 10
